Goal: Task Accomplishment & Management: Use online tool/utility

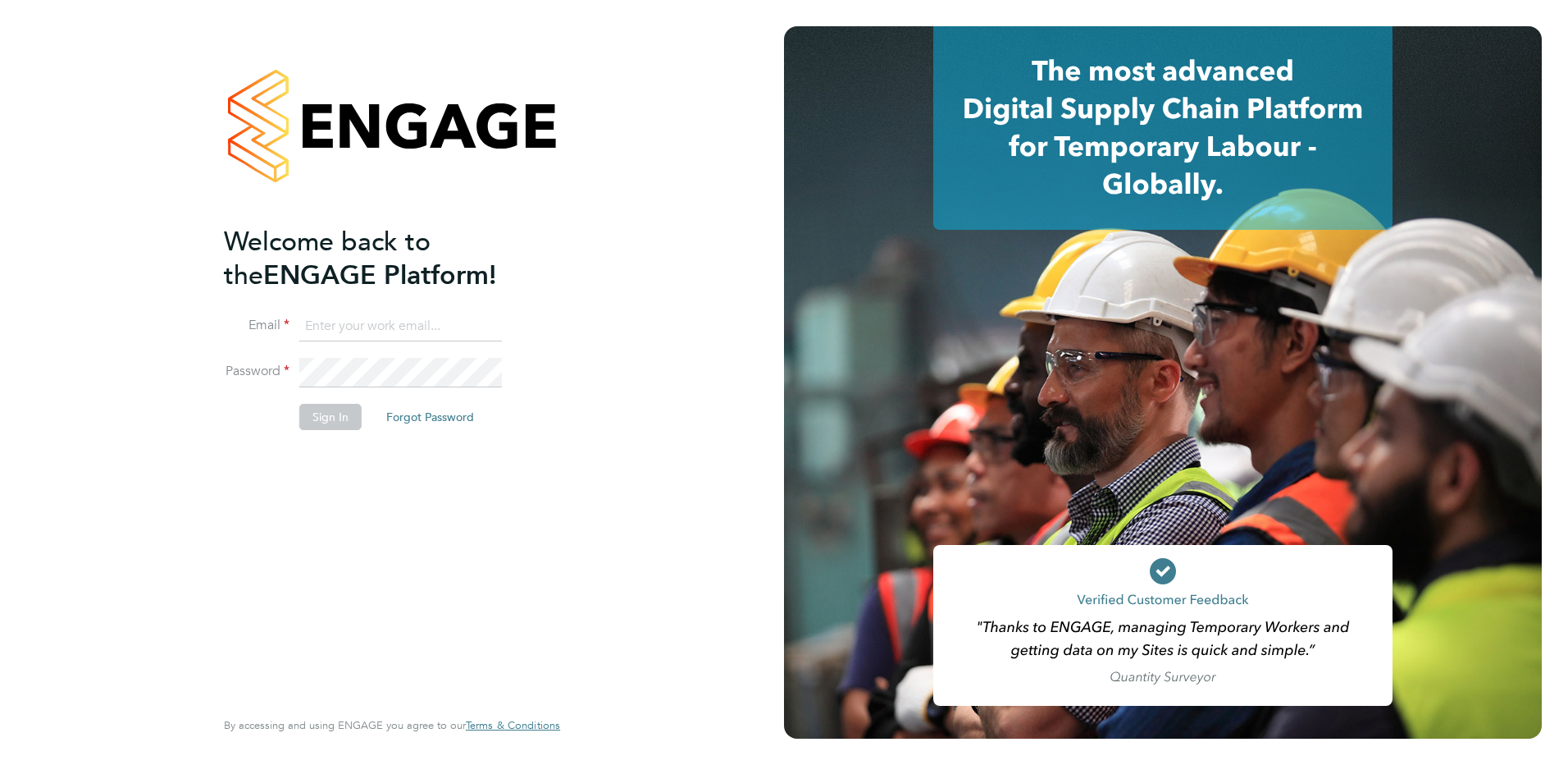
type input "David.baker@bhafc.co.uk"
click at [318, 408] on button "Sign In" at bounding box center [330, 417] width 63 height 26
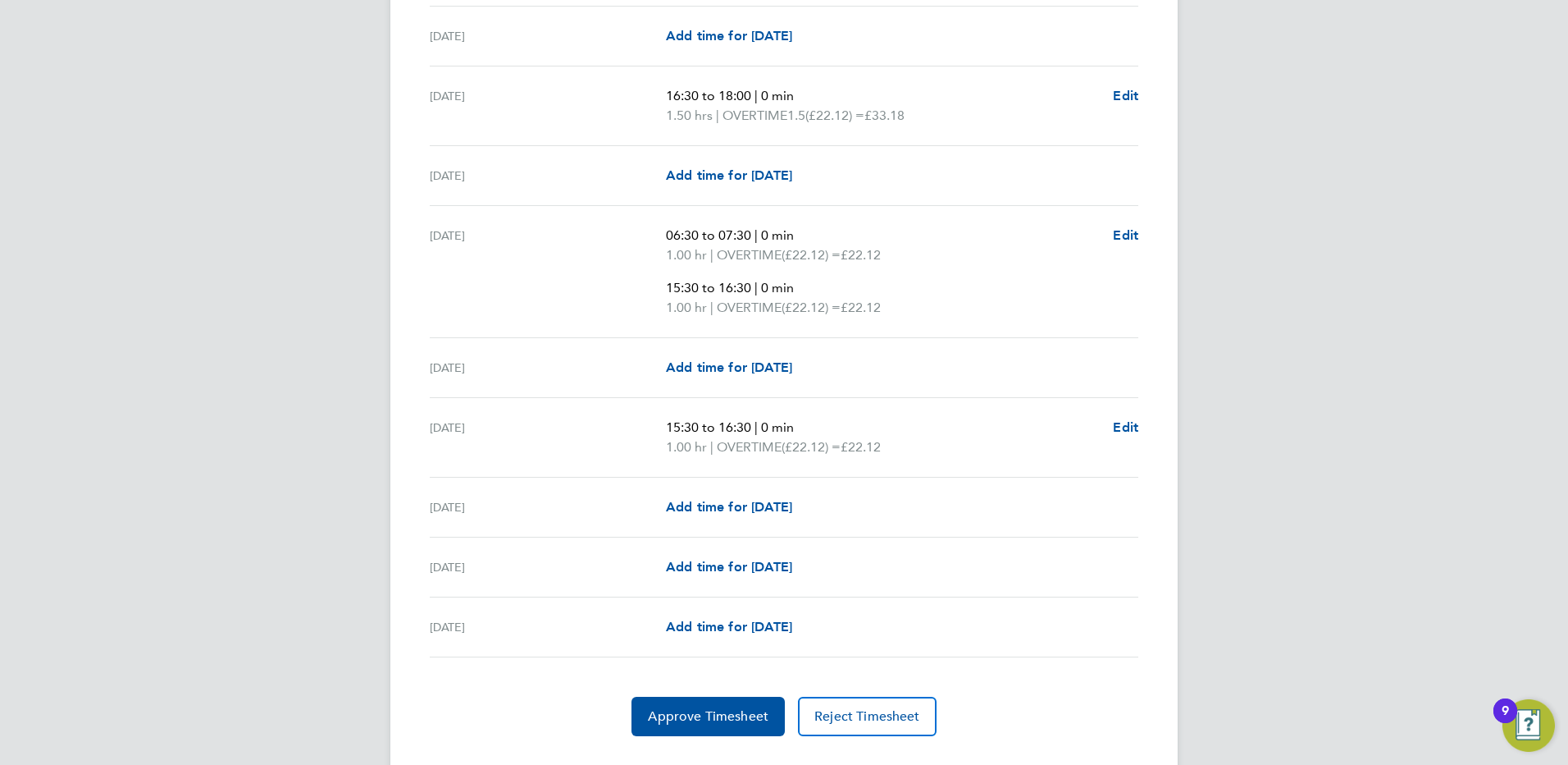
scroll to position [2025, 0]
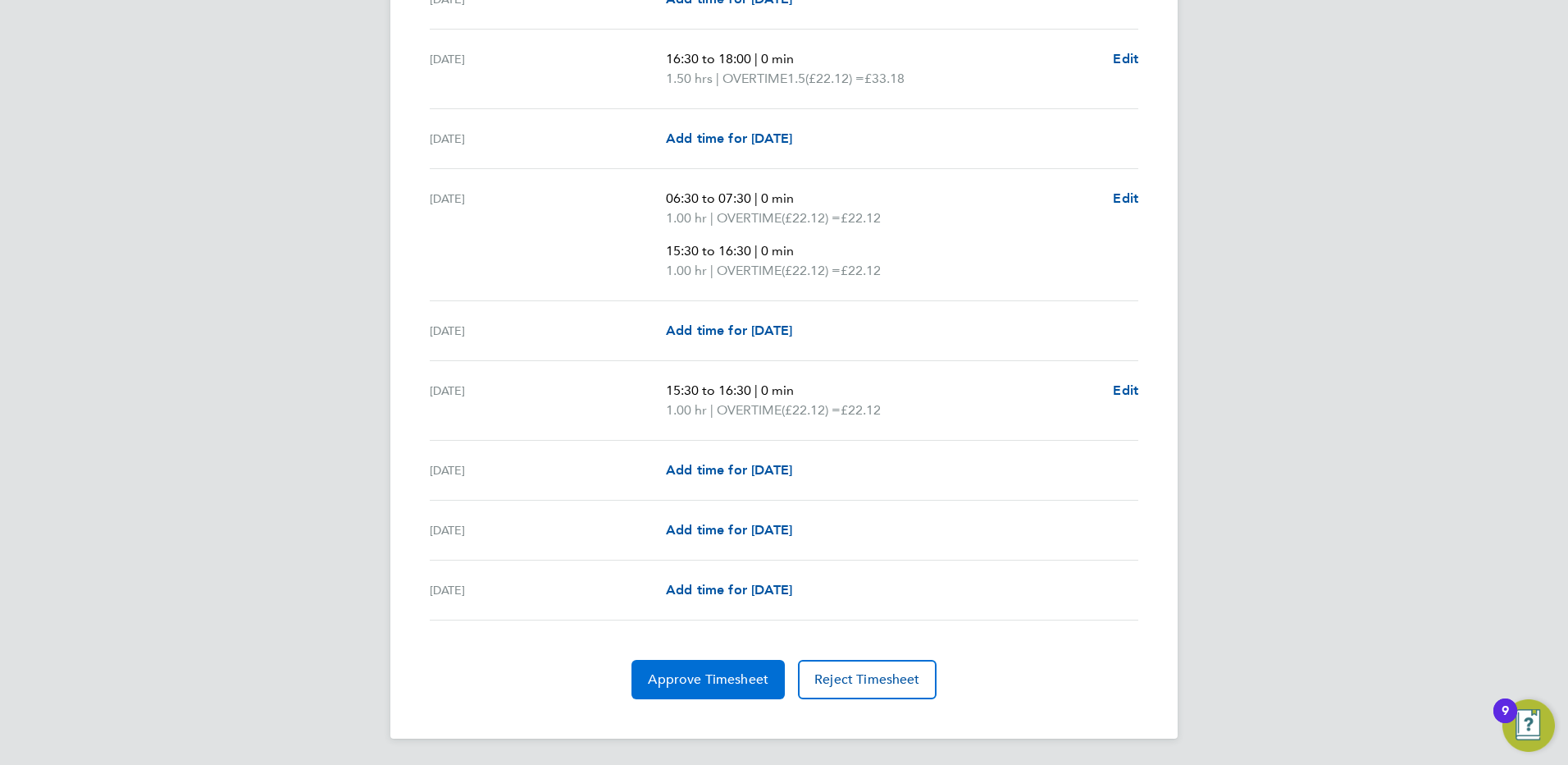
click at [676, 671] on span "Approve Timesheet" at bounding box center [707, 679] width 120 height 16
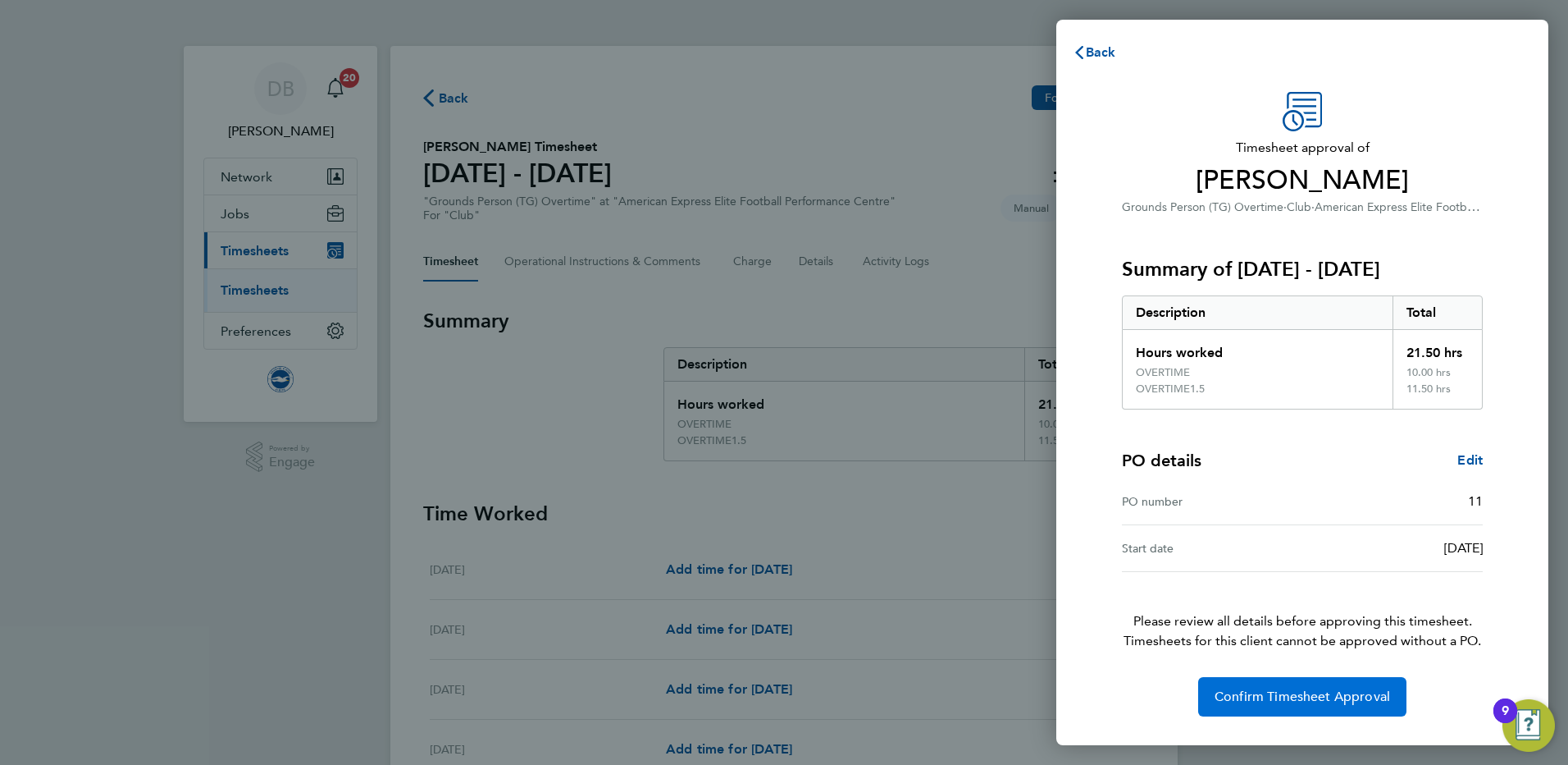
click at [1330, 699] on span "Confirm Timesheet Approval" at bounding box center [1302, 696] width 175 height 16
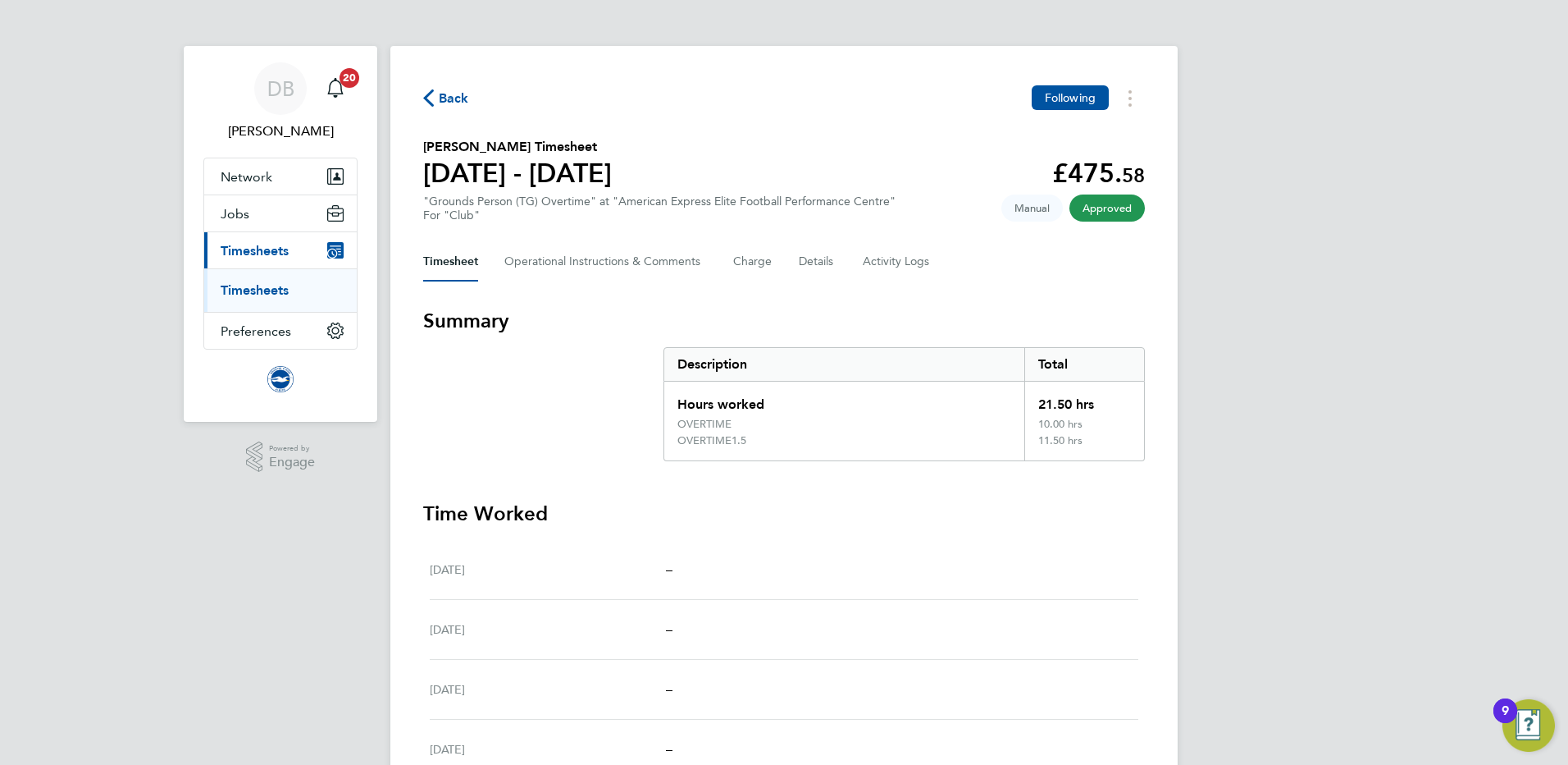
click at [245, 284] on link "Timesheets" at bounding box center [255, 290] width 68 height 16
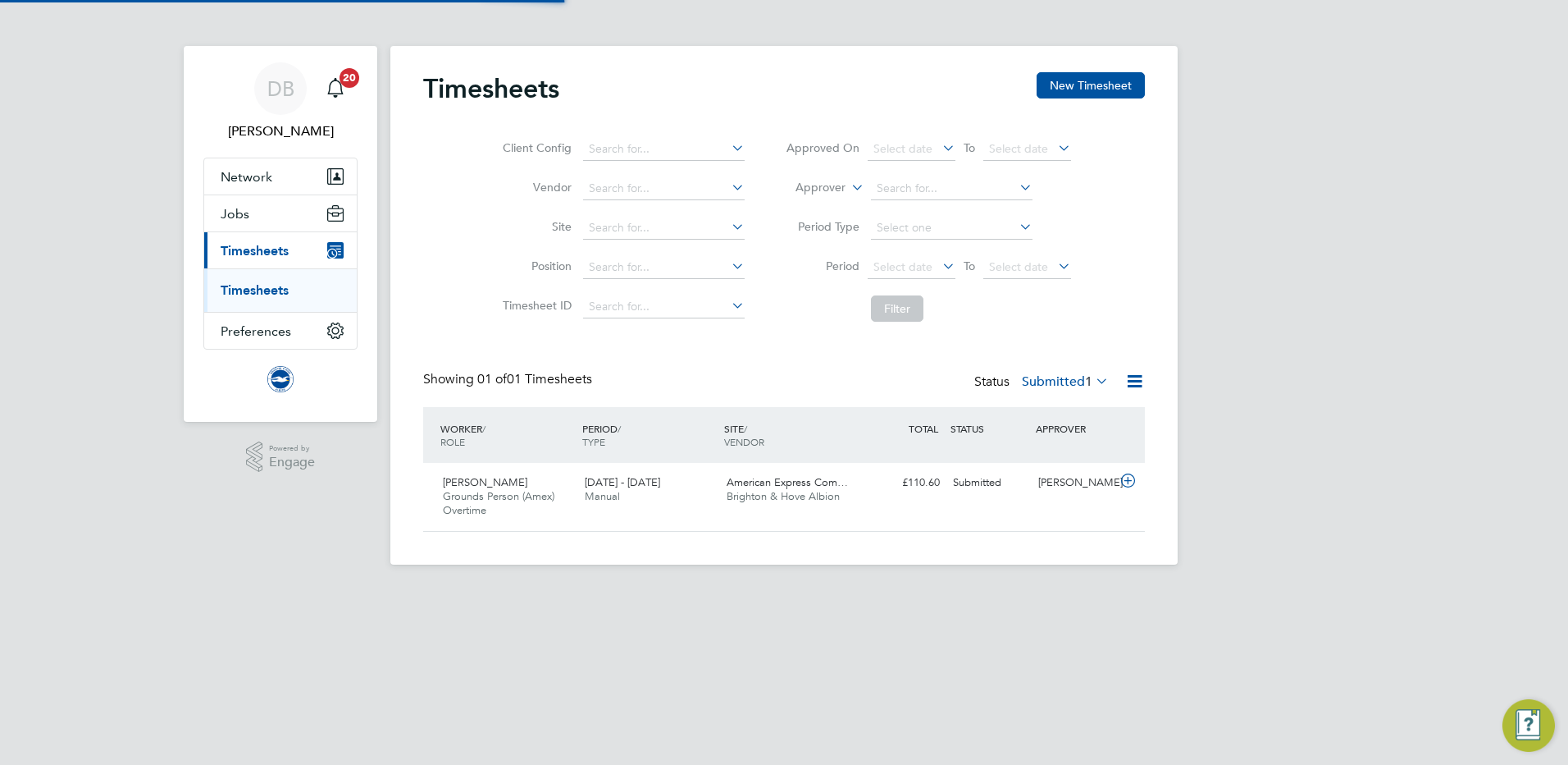
scroll to position [42, 142]
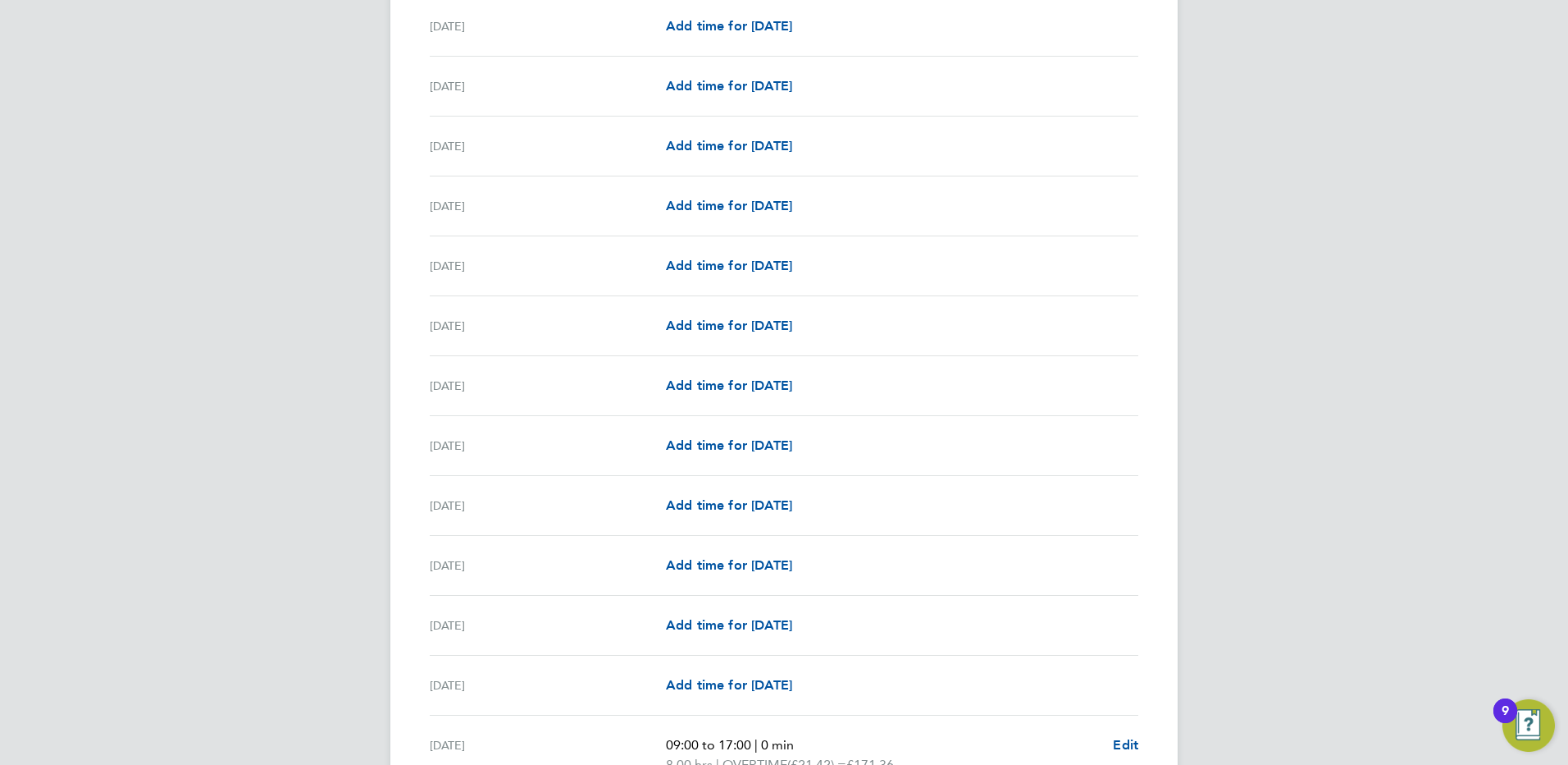
scroll to position [1818, 0]
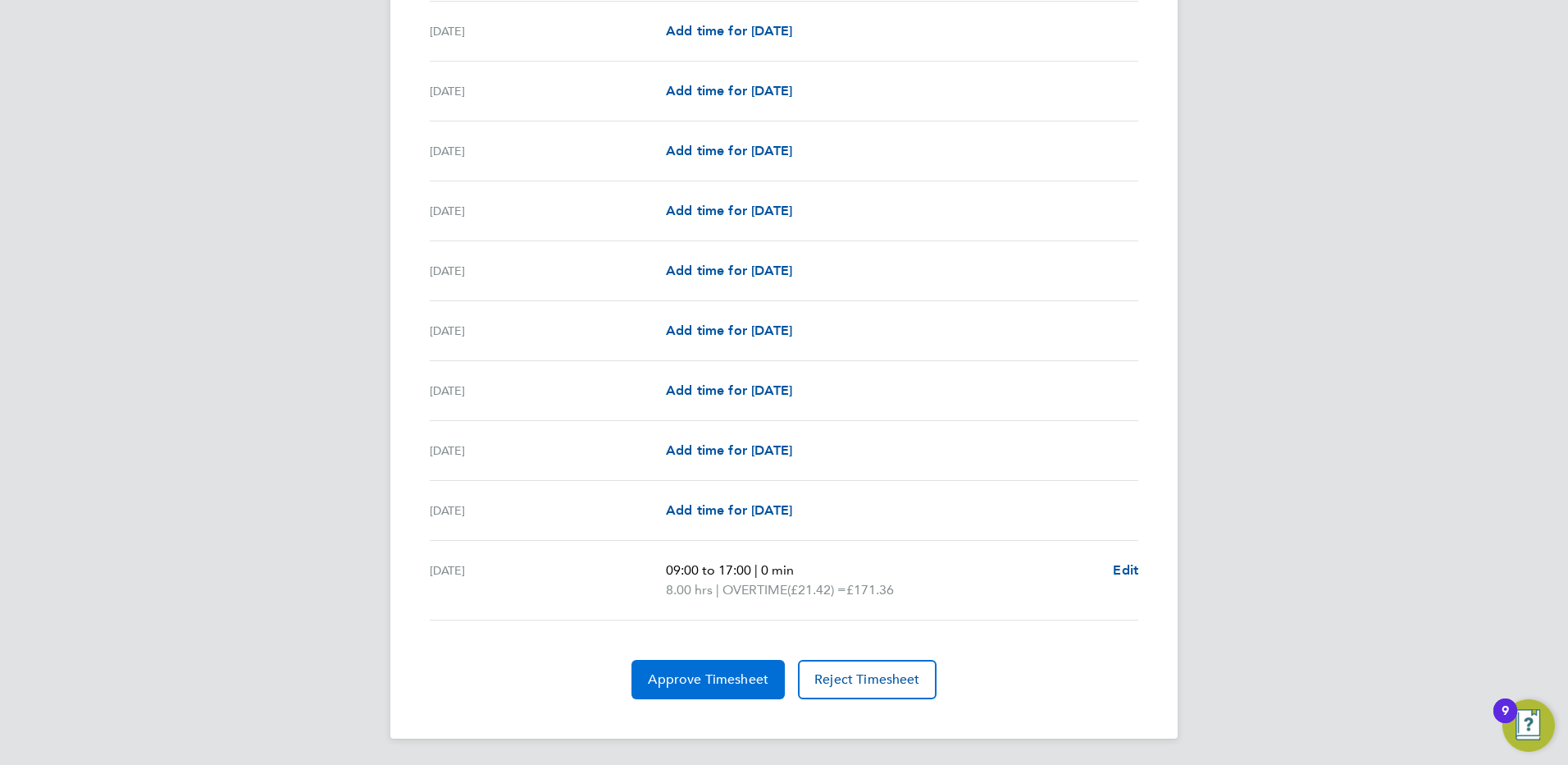
click at [740, 669] on button "Approve Timesheet" at bounding box center [708, 679] width 153 height 40
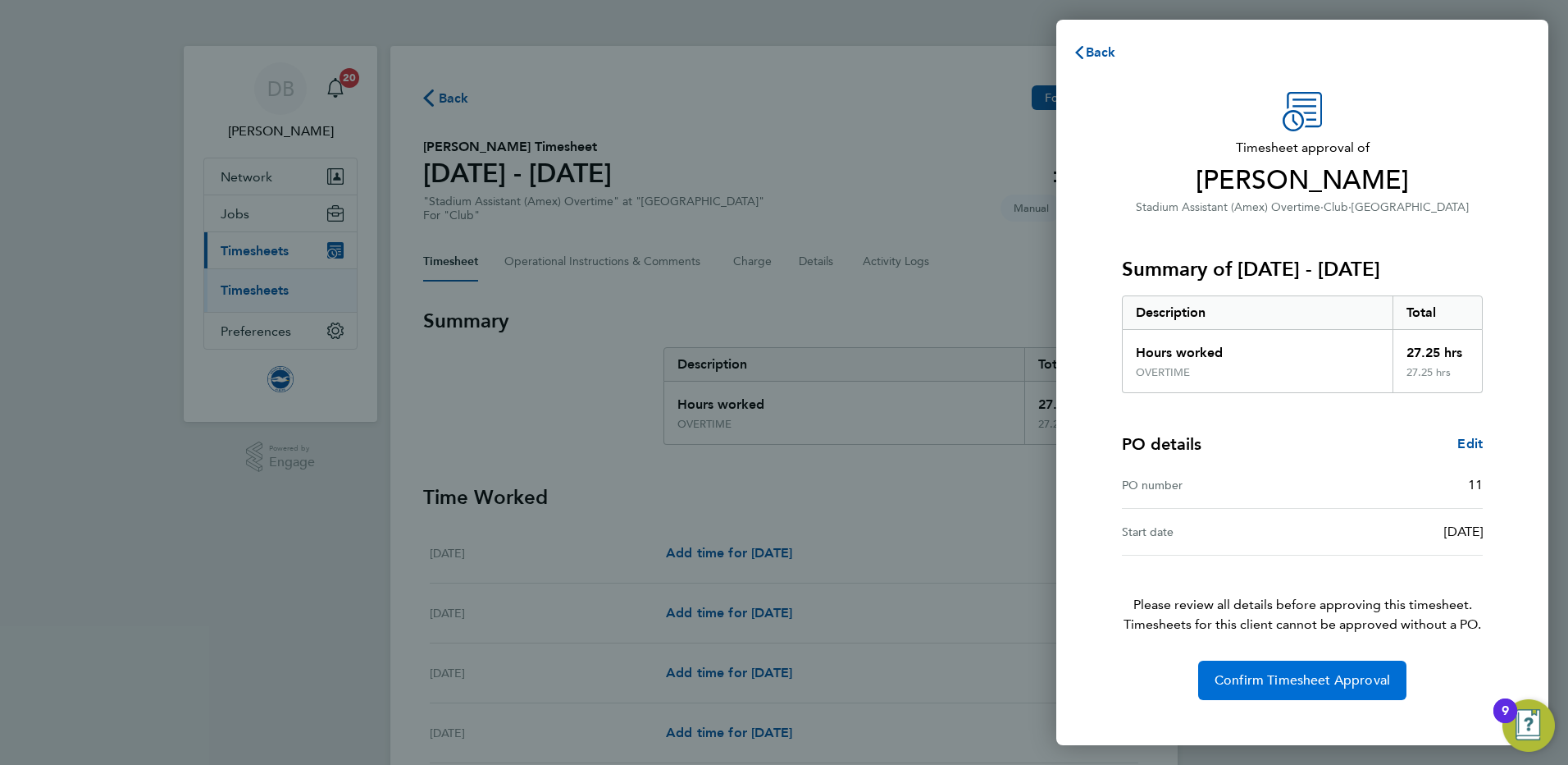
click at [1284, 691] on button "Confirm Timesheet Approval" at bounding box center [1302, 680] width 208 height 40
